Goal: Information Seeking & Learning: Understand process/instructions

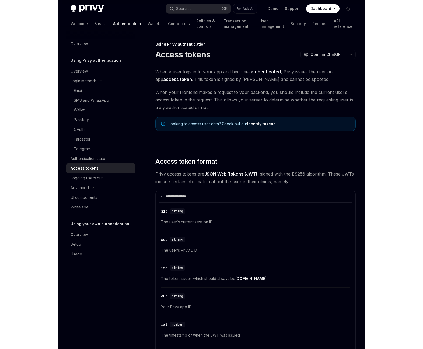
scroll to position [403, 0]
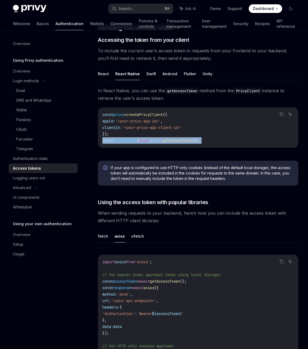
type textarea "*"
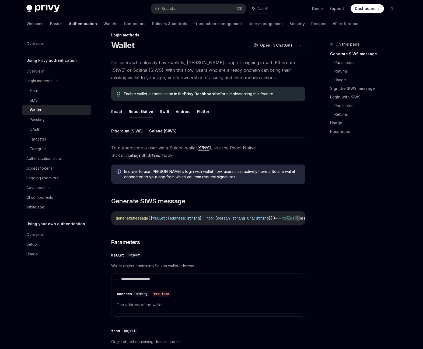
scroll to position [9, 0]
click at [103, 23] on link "Wallets" at bounding box center [110, 23] width 14 height 13
type textarea "*"
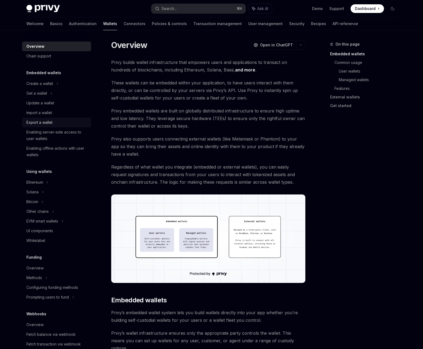
click at [40, 124] on div "Export a wallet" at bounding box center [39, 122] width 26 height 6
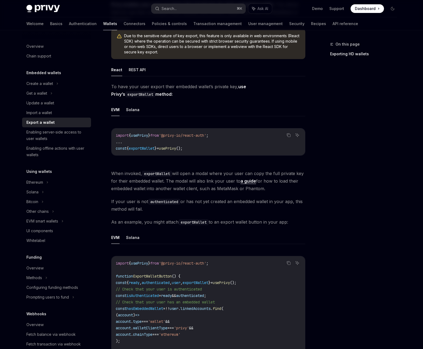
scroll to position [87, 0]
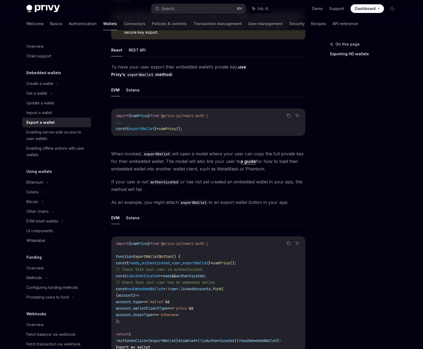
click at [131, 96] on div "EVM Solana Copy Ask AI import { usePrivy } from '@privy-io/react-auth' ; ... co…" at bounding box center [208, 114] width 194 height 61
click at [132, 92] on button "Solana" at bounding box center [132, 90] width 13 height 13
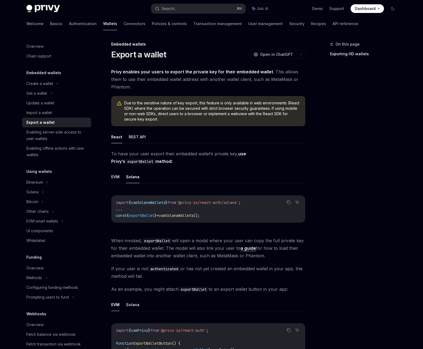
click at [239, 202] on span "'@privy-io/react-auth/solana'" at bounding box center [207, 202] width 63 height 5
copy span "solana"
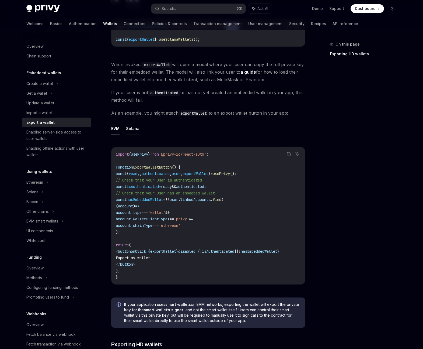
click at [131, 131] on button "Solana" at bounding box center [132, 128] width 13 height 13
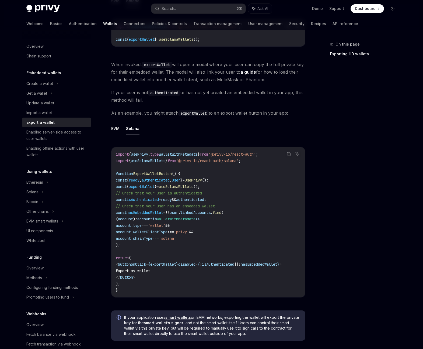
click at [131, 131] on button "Solana" at bounding box center [132, 128] width 13 height 13
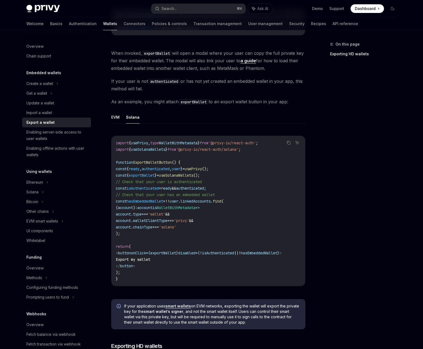
scroll to position [188, 0]
click at [41, 98] on div "Solana" at bounding box center [56, 93] width 69 height 10
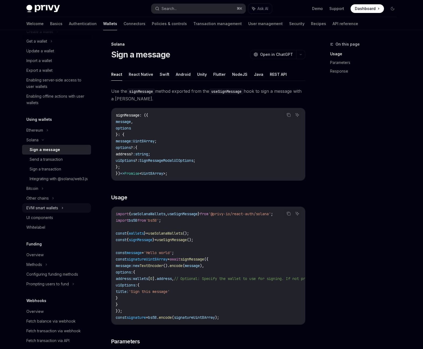
scroll to position [60, 0]
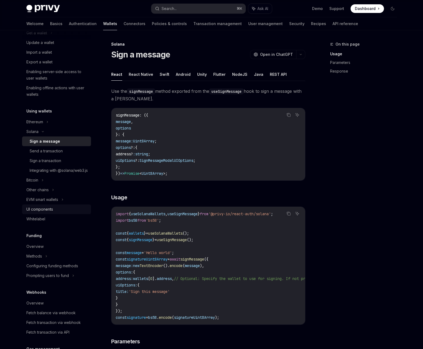
click at [45, 212] on div "UI components" at bounding box center [39, 209] width 27 height 6
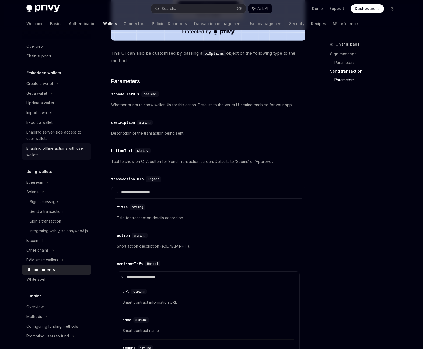
scroll to position [594, 0]
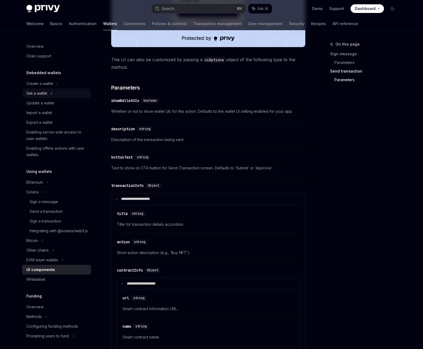
click at [45, 93] on div "Get a wallet" at bounding box center [36, 93] width 21 height 6
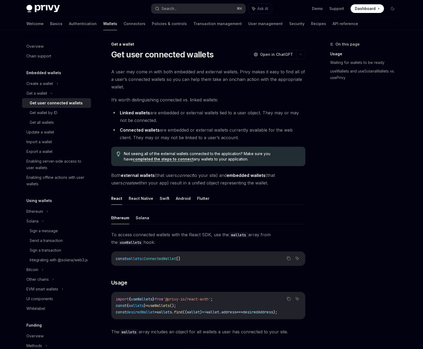
click at [62, 103] on div "Get user connected wallets" at bounding box center [56, 103] width 53 height 6
click at [144, 198] on button "React Native" at bounding box center [141, 198] width 25 height 13
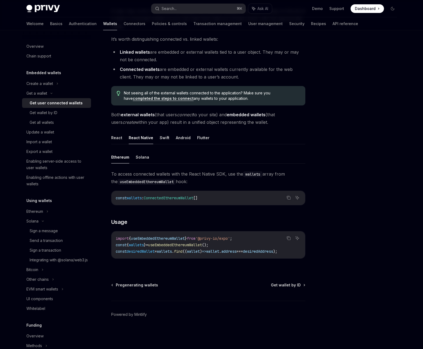
scroll to position [61, 0]
click at [146, 158] on button "Solana" at bounding box center [142, 156] width 13 height 13
type textarea "*"
click at [179, 238] on span "useEmbeddedSolanaWallet" at bounding box center [156, 237] width 50 height 5
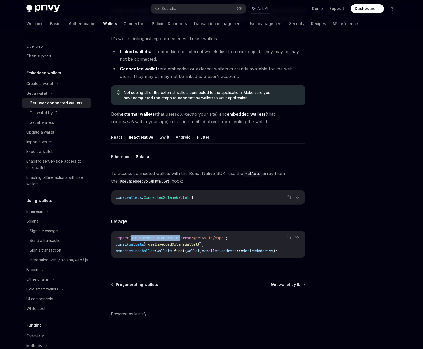
copy span "useEmbeddedSolanaWallet"
drag, startPoint x: 249, startPoint y: 238, endPoint x: 100, endPoint y: 236, distance: 149.0
click at [100, 236] on div "Get a wallet Get user connected wallets OpenAI Open in ChatGPT OpenAI Open in C…" at bounding box center [157, 163] width 297 height 367
copy span "import { useEmbeddedSolanaWallet } from '@privy-io/expo' ;"
click at [165, 244] on span "useEmbeddedSolanaWallet" at bounding box center [173, 244] width 50 height 5
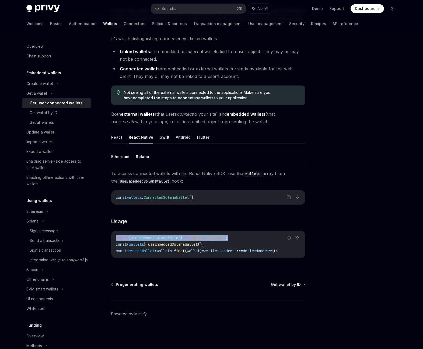
click at [165, 244] on span "useEmbeddedSolanaWallet" at bounding box center [173, 244] width 50 height 5
copy span "useEmbeddedSolanaWallet"
click at [144, 243] on span "wallets" at bounding box center [136, 244] width 15 height 5
click at [244, 240] on code "import { useEmbeddedSolanaWallet } from '@privy-io/expo' ; const { wallets } = …" at bounding box center [208, 243] width 185 height 19
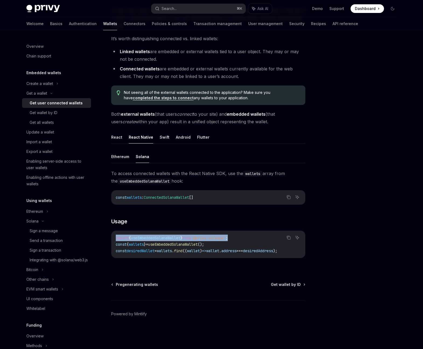
drag, startPoint x: 247, startPoint y: 240, endPoint x: 113, endPoint y: 238, distance: 134.2
click at [113, 238] on div "import { useEmbeddedSolanaWallet } from '@privy-io/expo' ; const { wallets } = …" at bounding box center [209, 244] width 194 height 27
copy span "import { useEmbeddedSolanaWallet } from '@privy-io/expo' ;"
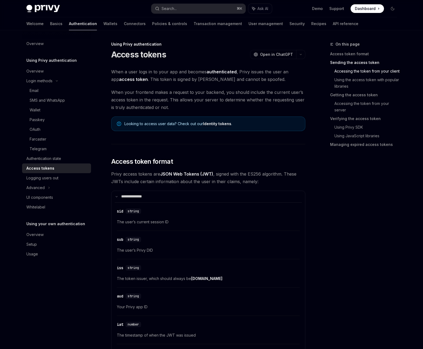
scroll to position [403, 0]
